Goal: Find specific page/section: Find specific page/section

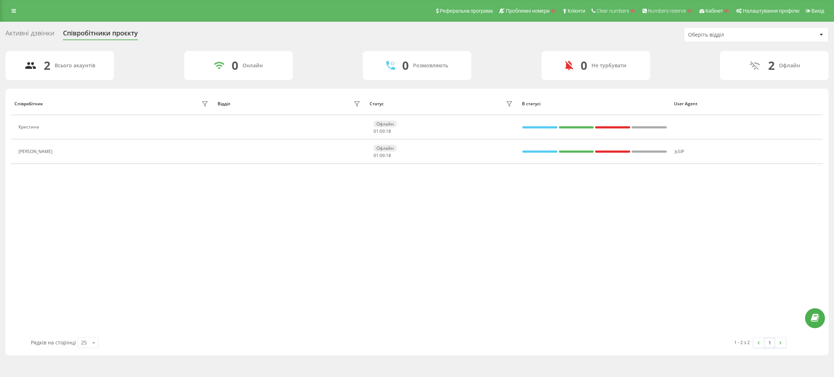
click at [10, 17] on div "Реферальна програма Проблемні номери Клієнти Clear numbers Numbers reserve Кабі…" at bounding box center [417, 11] width 834 height 22
click at [16, 11] on link at bounding box center [13, 11] width 13 height 10
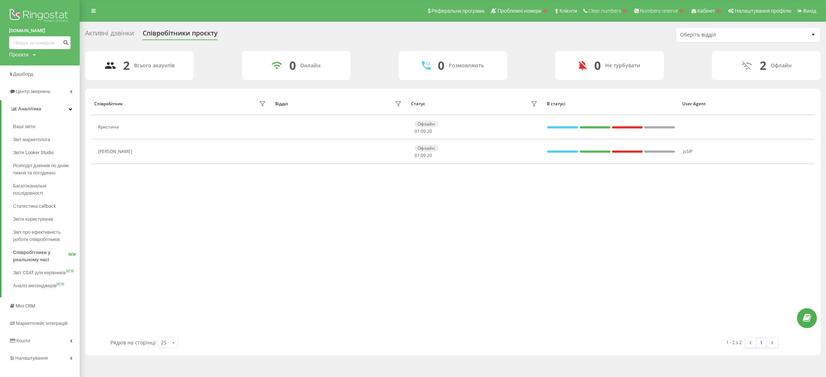
click at [24, 54] on div "Проекти" at bounding box center [19, 54] width 20 height 7
click at [30, 71] on input "text" at bounding box center [29, 65] width 36 height 10
paste input "[DOMAIN_NAME]"
type input "[DOMAIN_NAME]"
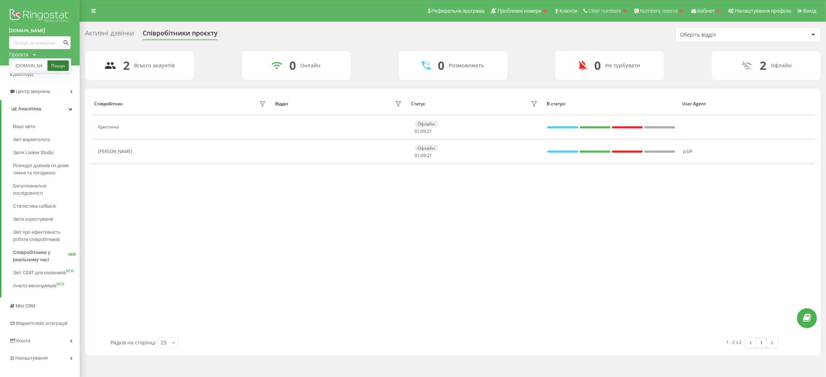
scroll to position [0, 0]
click at [62, 64] on link "Пошук" at bounding box center [57, 65] width 21 height 10
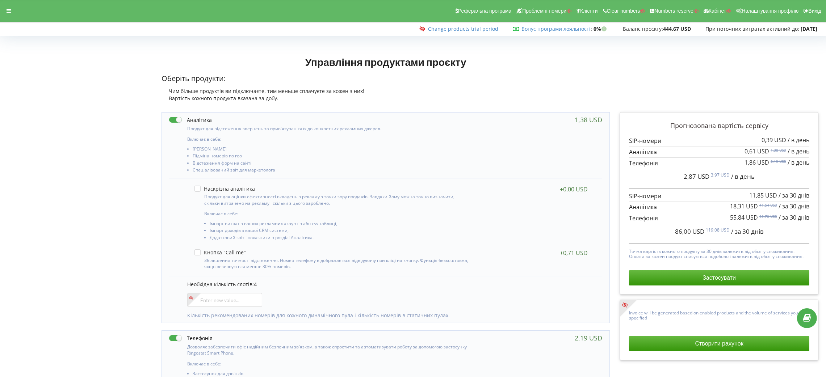
drag, startPoint x: 818, startPoint y: 26, endPoint x: 698, endPoint y: 30, distance: 119.9
click at [698, 30] on body "Реферальна програма Проблемні номери Клієнти Clear numbers Numbers reserve Кабі…" at bounding box center [413, 188] width 826 height 377
copy div "При поточних витратах активний до: [DATE]"
click at [10, 9] on icon at bounding box center [9, 10] width 4 height 5
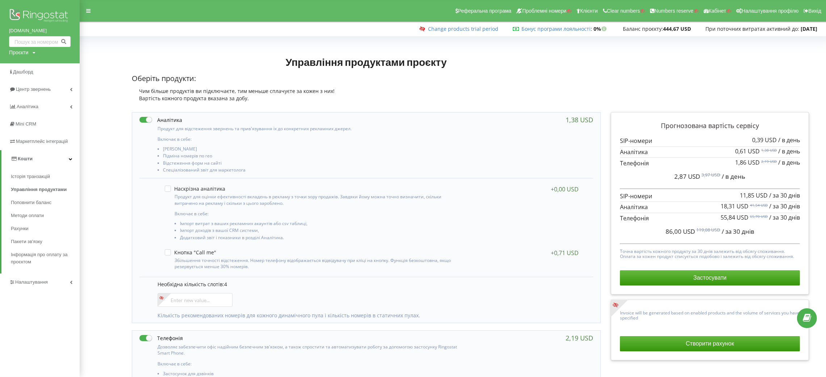
click at [23, 52] on div "Проєкти" at bounding box center [18, 52] width 19 height 7
click at [24, 61] on div "Пошук" at bounding box center [41, 67] width 65 height 23
click at [24, 66] on input "text" at bounding box center [31, 67] width 36 height 10
paste input "prozheiko"
type input "prozheiko"
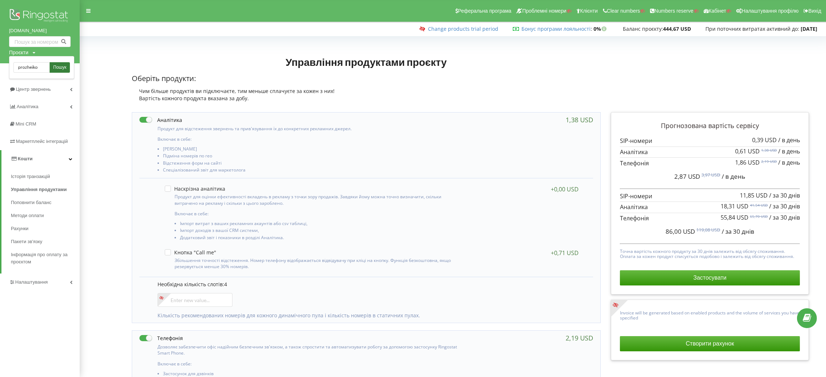
click at [66, 66] on span "Пошук" at bounding box center [59, 67] width 13 height 7
